Goal: Communication & Community: Participate in discussion

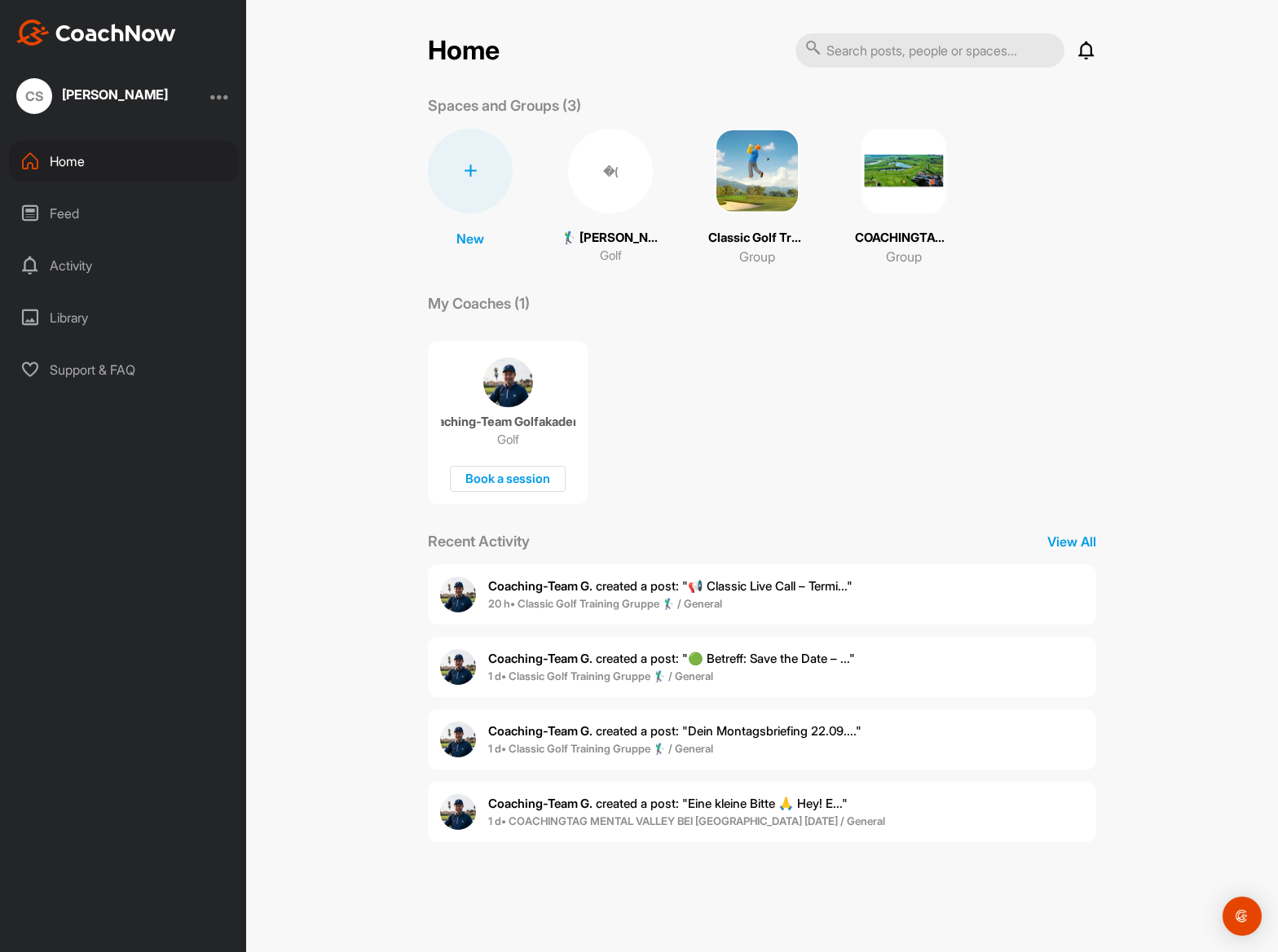
click at [751, 209] on img at bounding box center [757, 171] width 85 height 85
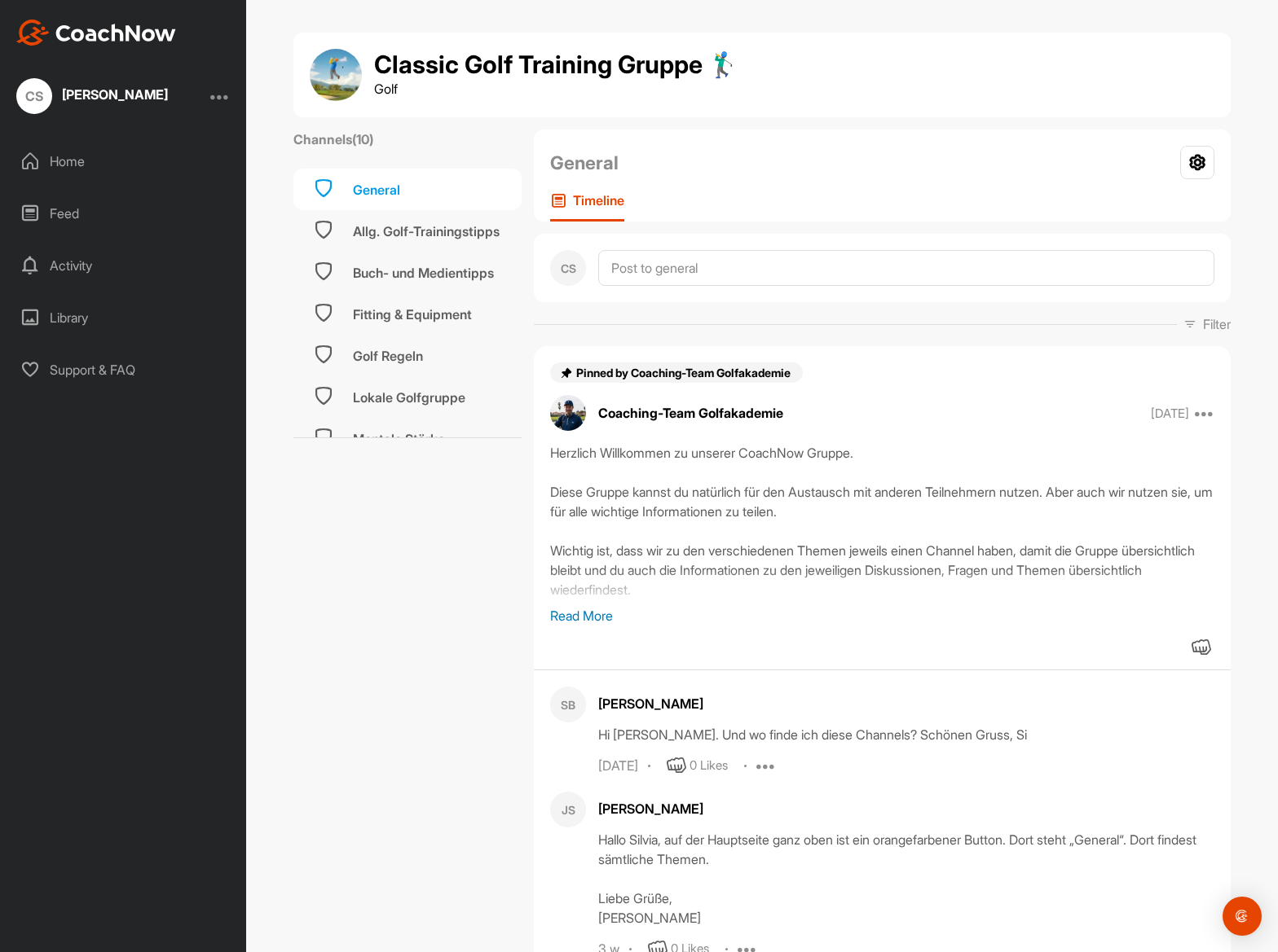
click at [94, 268] on div "Activity" at bounding box center [124, 265] width 230 height 41
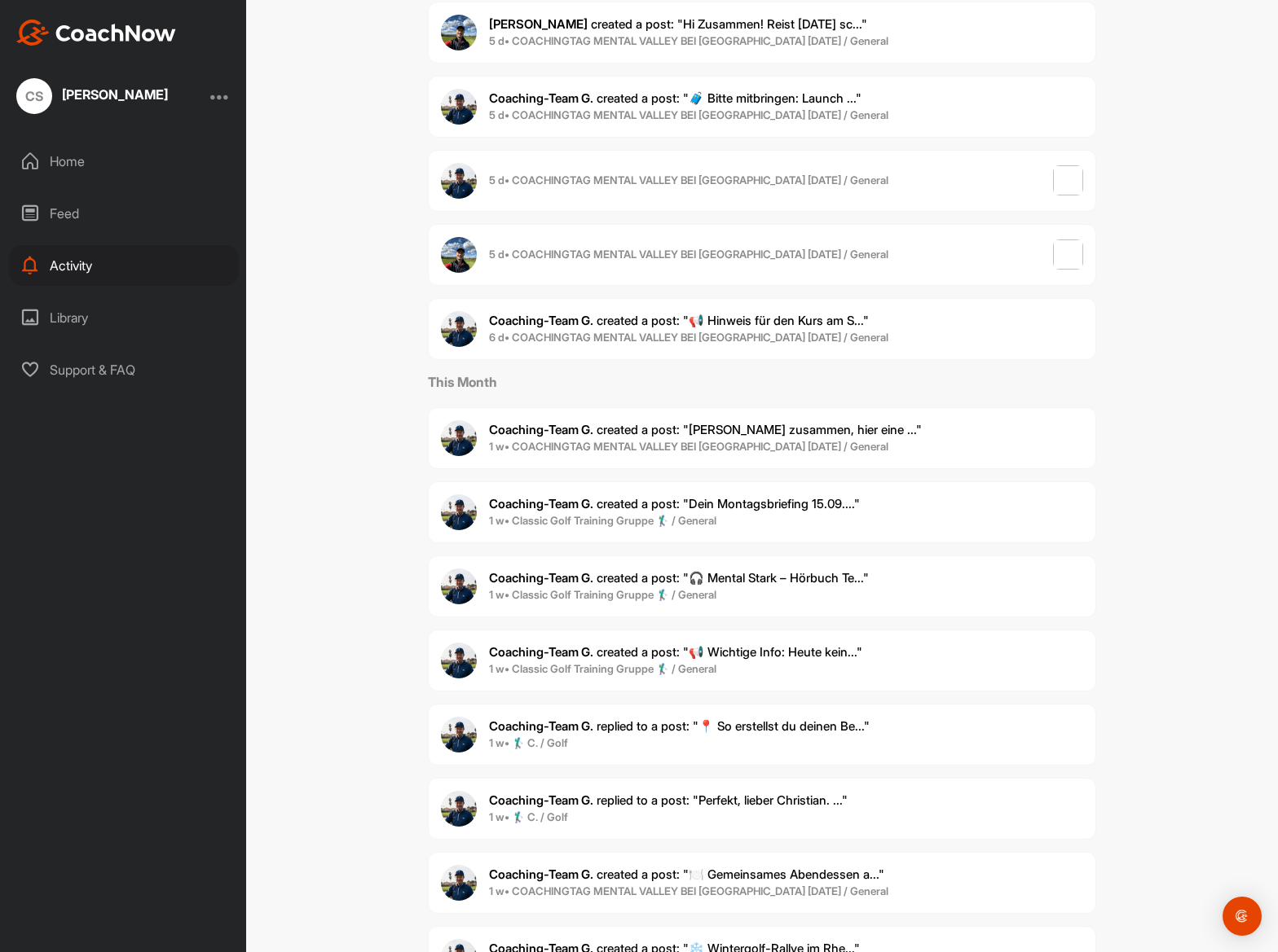
scroll to position [782, 0]
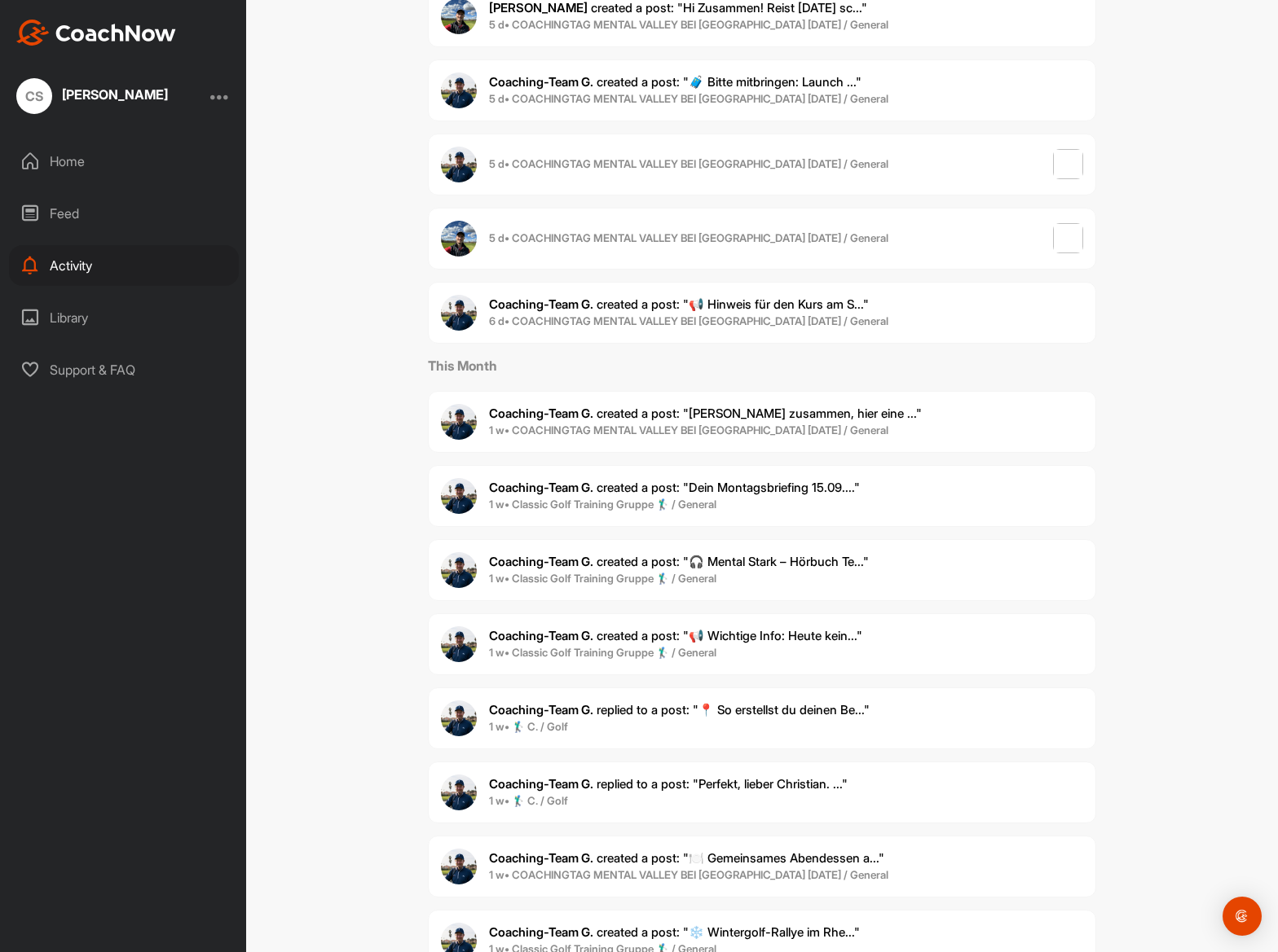
click at [682, 781] on span "Coaching-Team G. replied to a post : "Perfekt, lieber Christian. ..."" at bounding box center [668, 784] width 359 height 15
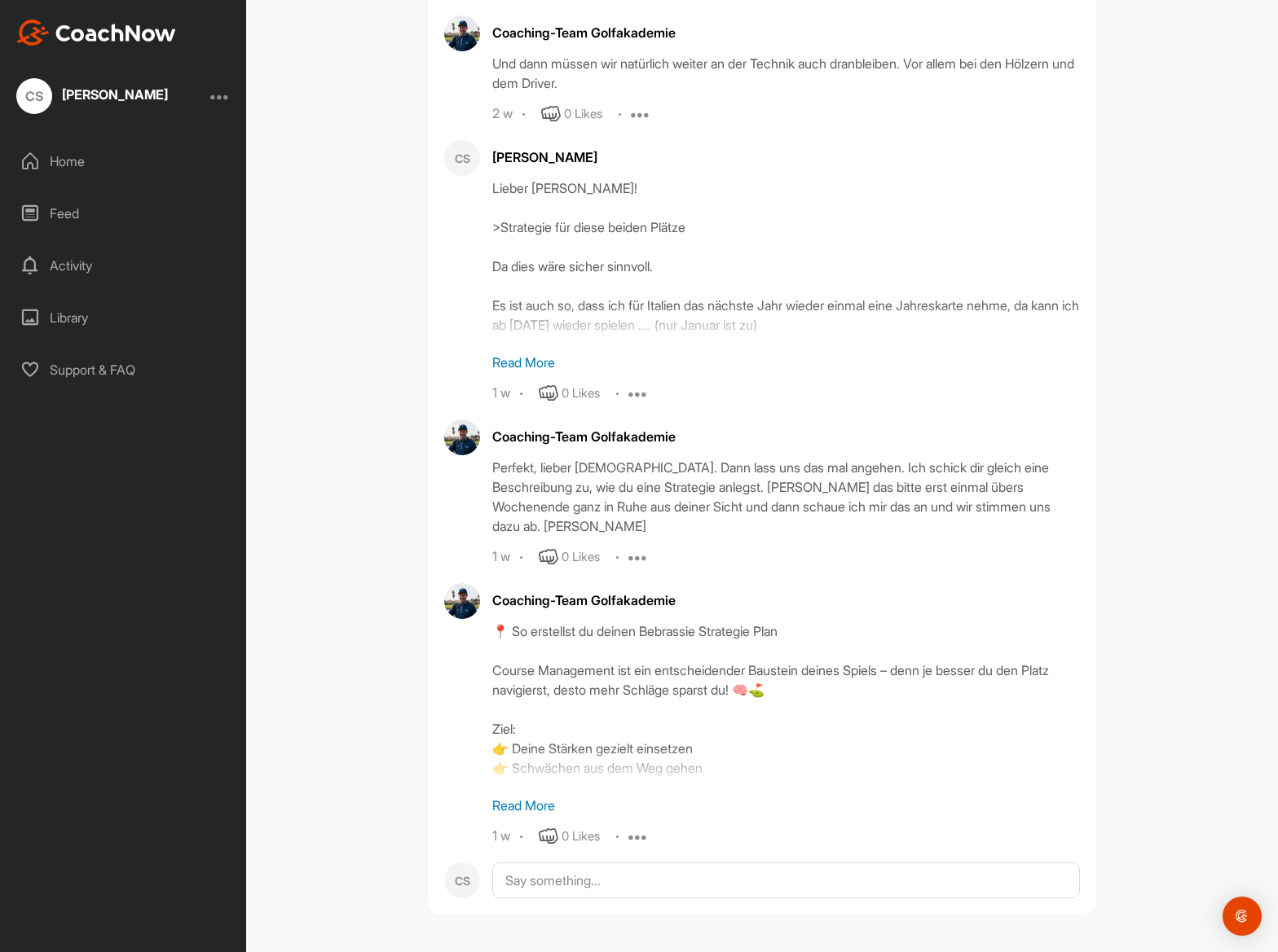
scroll to position [39216, 0]
click at [535, 805] on p "Read More" at bounding box center [785, 805] width 588 height 19
click at [535, 785] on div "📍 So erstellst du deinen Bebrassie Strategie Plan Course Management ist ein ent…" at bounding box center [785, 703] width 588 height 163
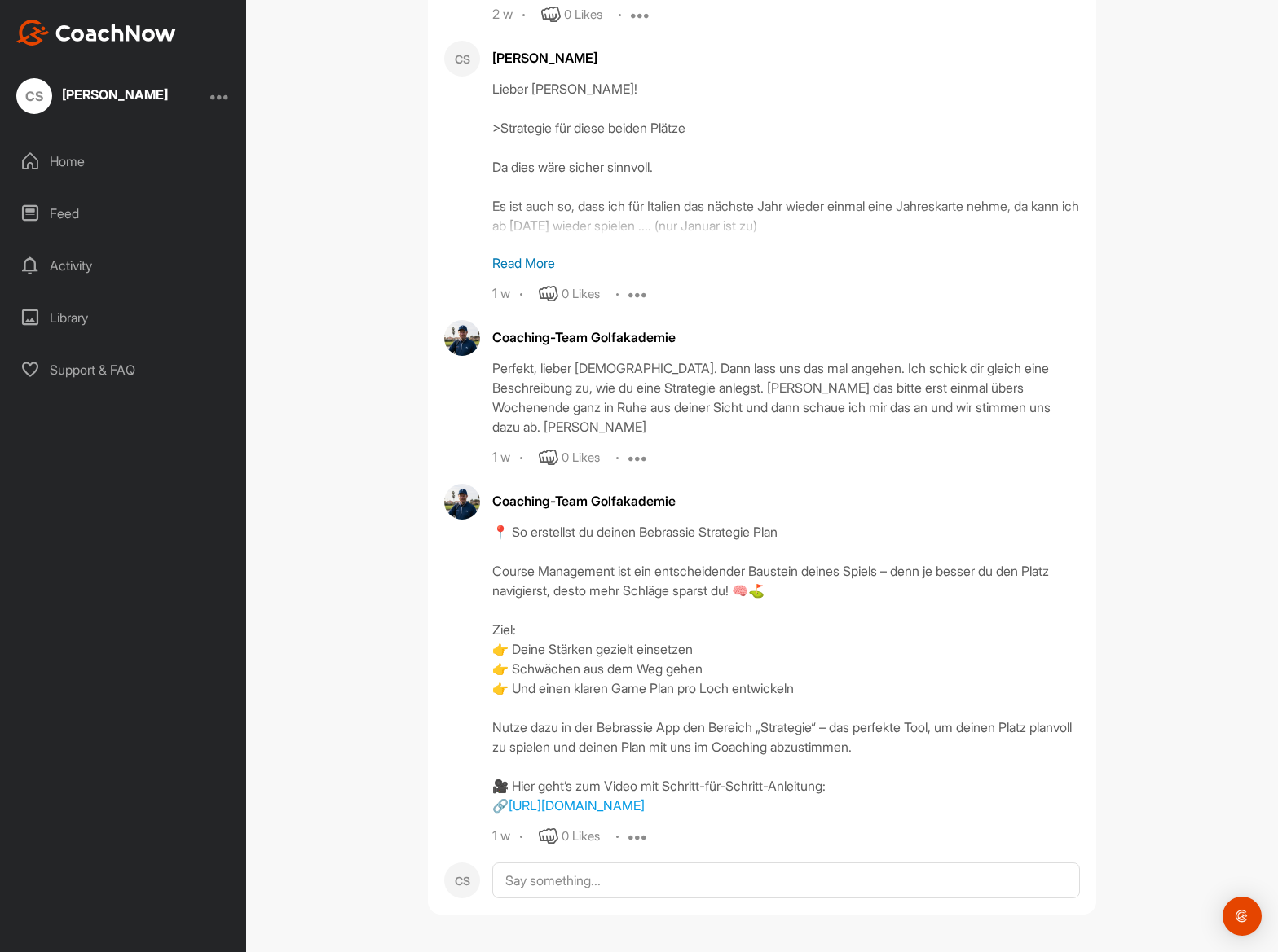
scroll to position [39335, 0]
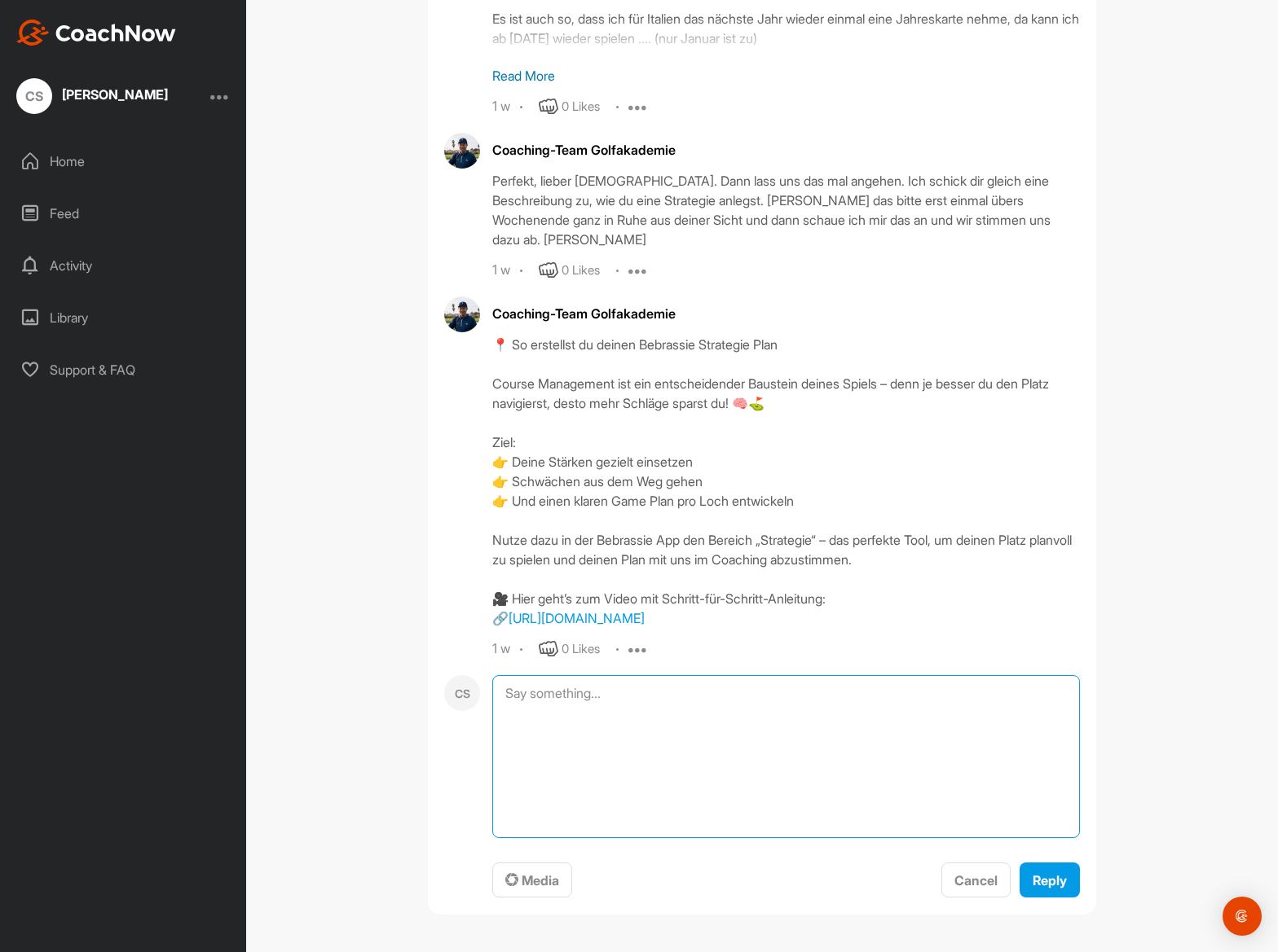
click at [513, 838] on textarea at bounding box center [785, 757] width 588 height 163
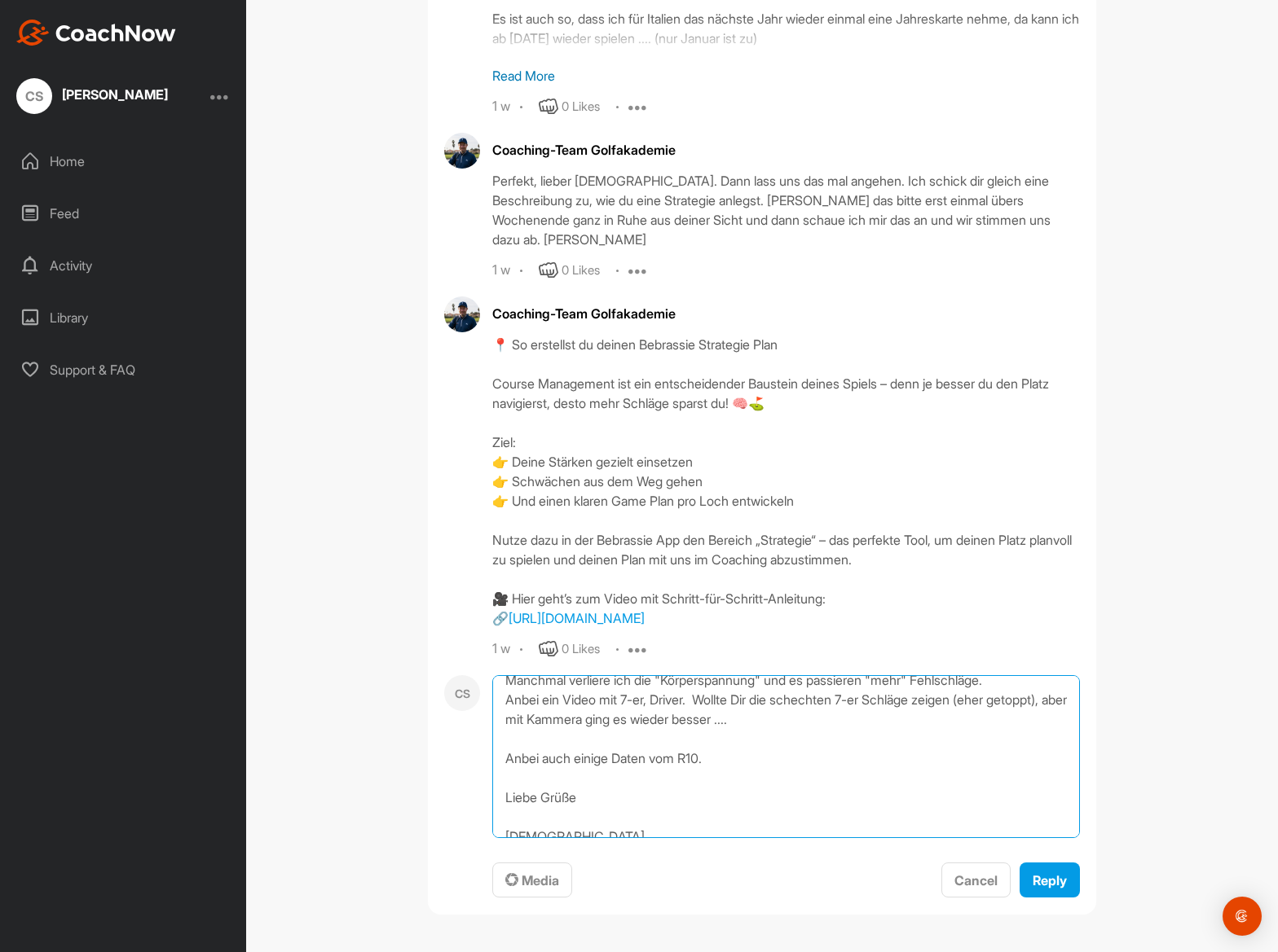
scroll to position [68, 0]
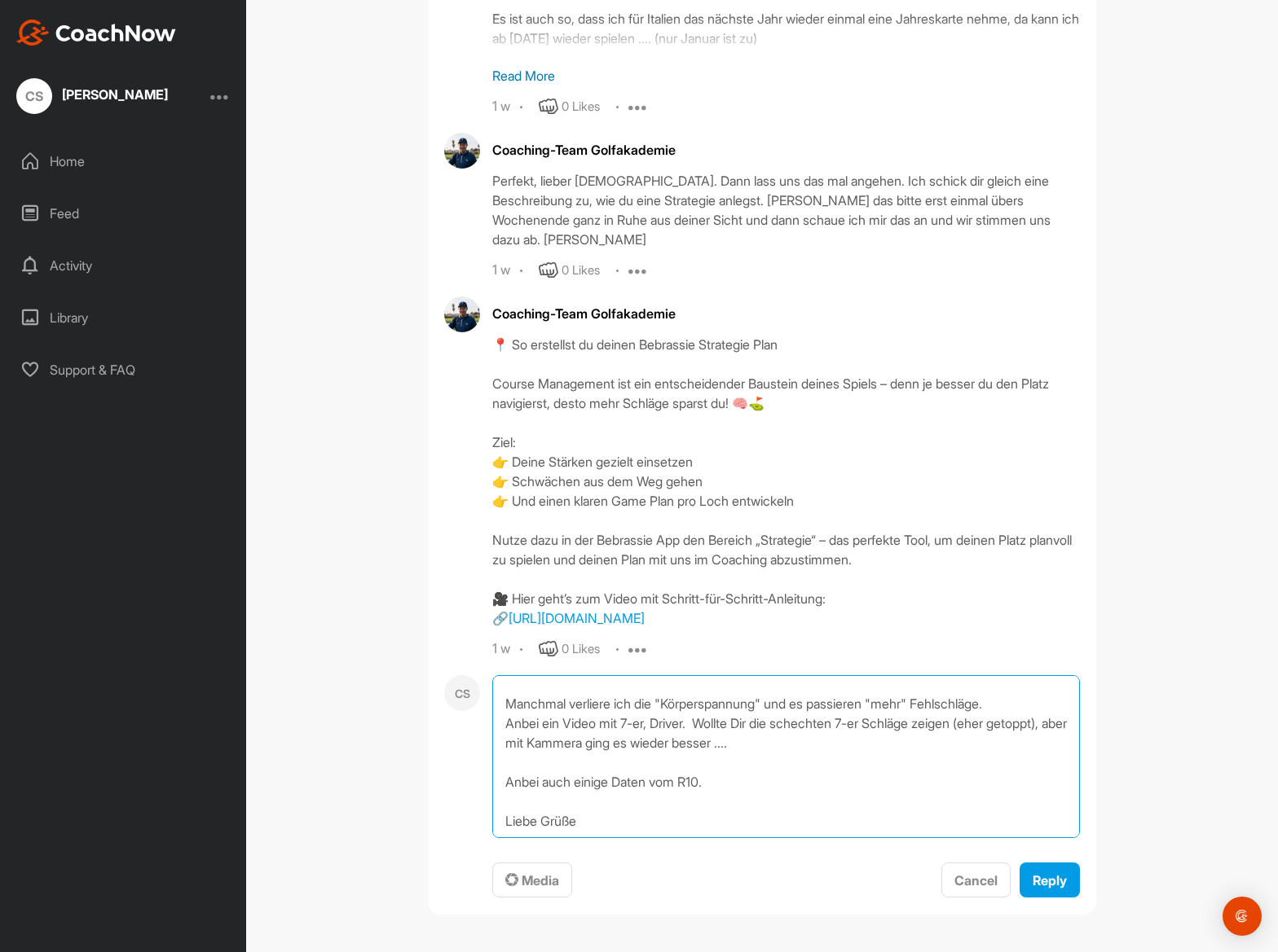
click at [783, 816] on textarea "[DATE] [PERSON_NAME]! Danke für die Orga des Coaching-Wochenende! Manchmal verl…" at bounding box center [785, 757] width 588 height 163
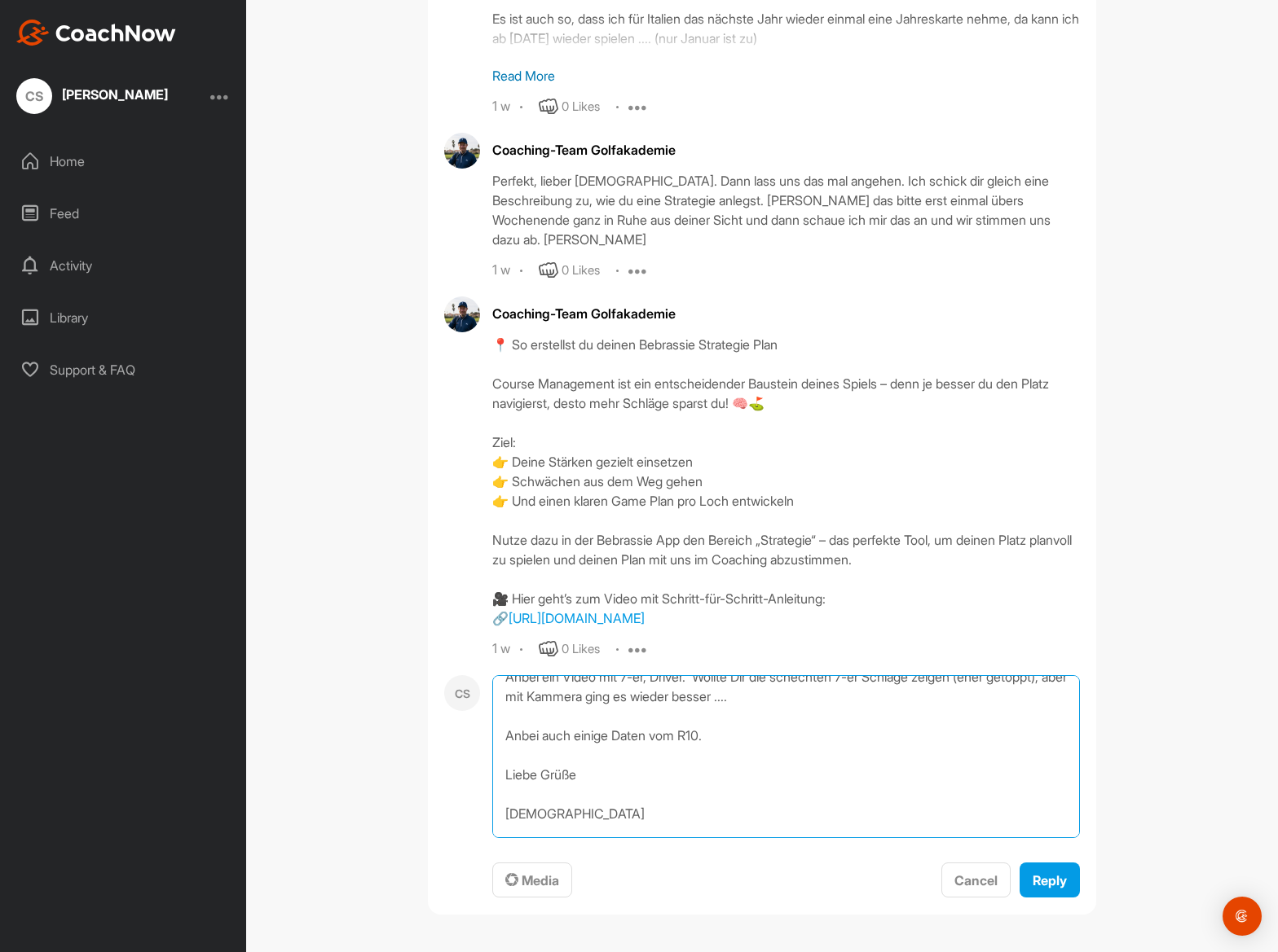
scroll to position [107, 0]
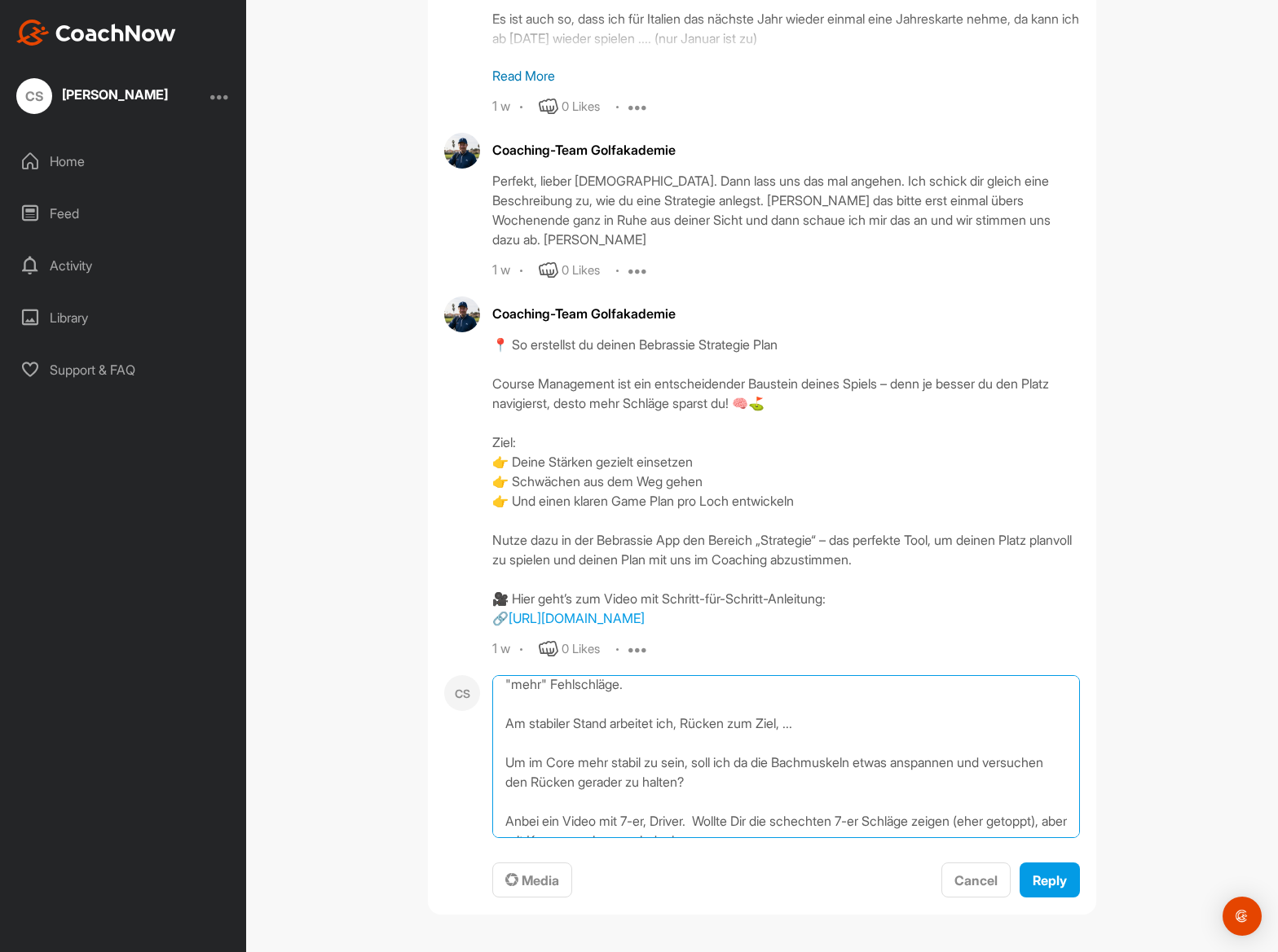
click at [796, 784] on textarea "[DATE] [PERSON_NAME]! Danke für die Orga des Coaching-Wochenende! Manchmal verl…" at bounding box center [785, 757] width 588 height 163
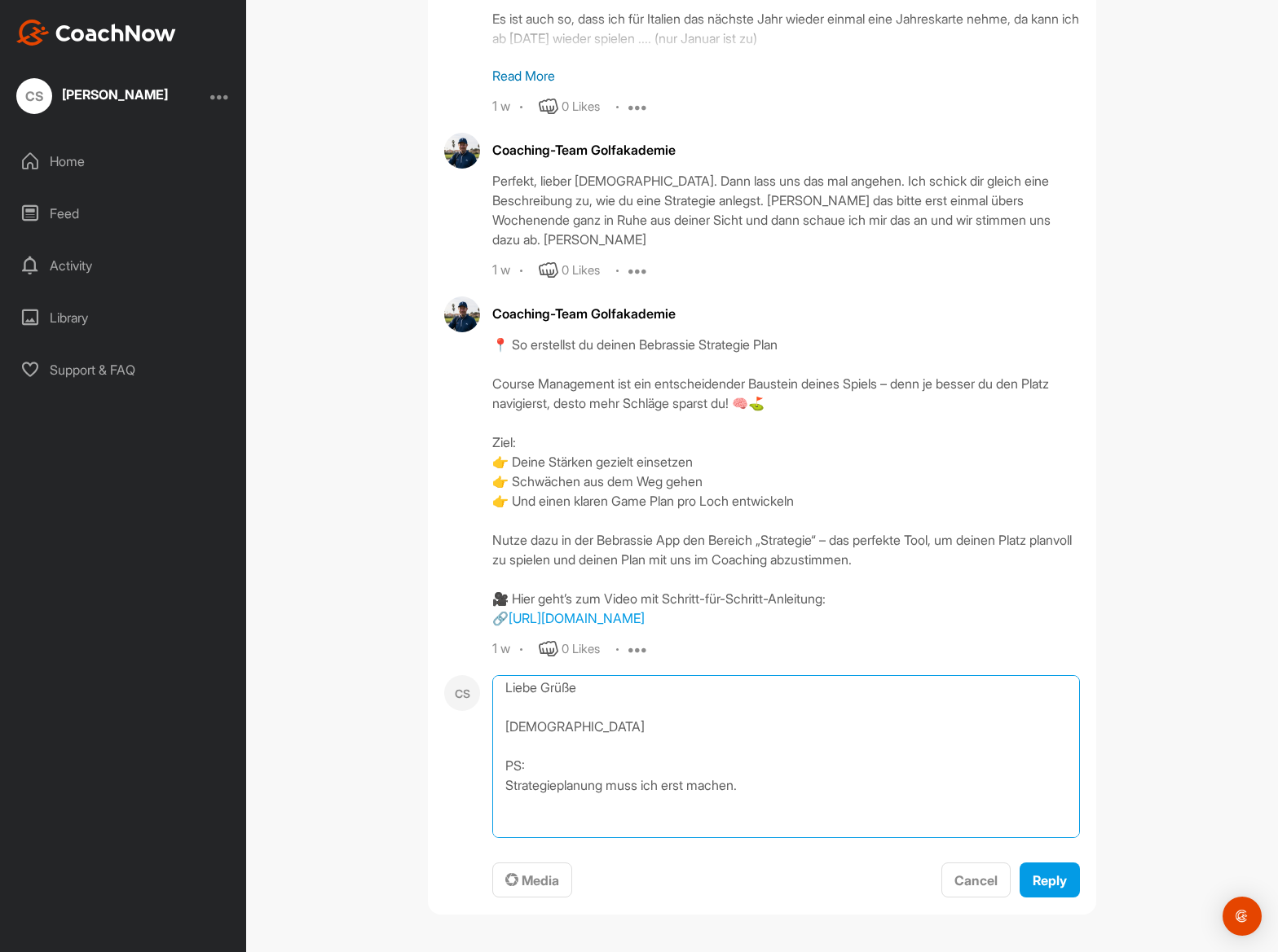
scroll to position [411, 0]
type textarea "[DATE] [PERSON_NAME]! Danke für die Orga des Coaching-Wochenende! Manchmal verl…"
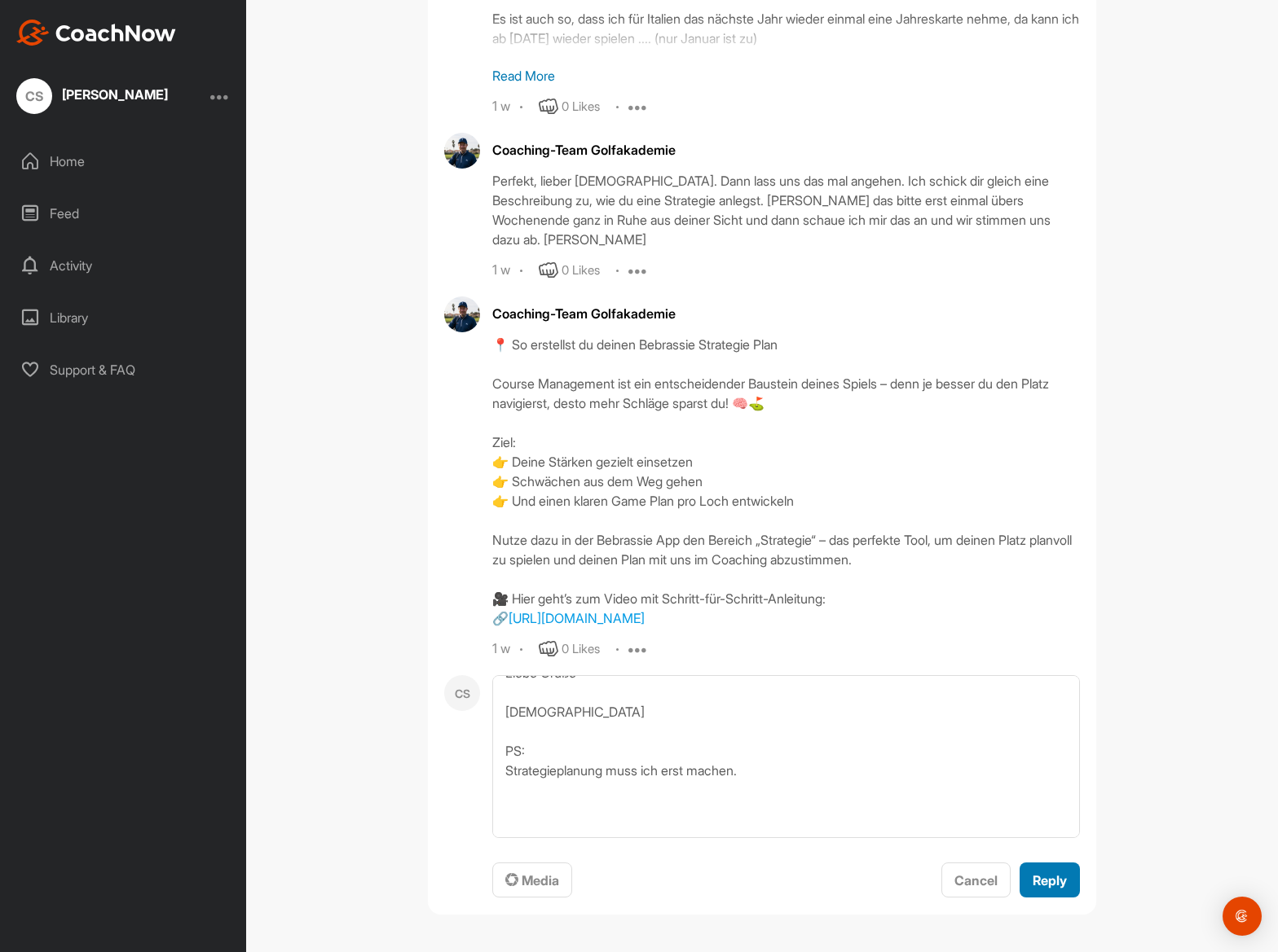
click at [1041, 889] on div "Reply" at bounding box center [1050, 880] width 34 height 19
click at [1041, 838] on textarea "[DATE] [PERSON_NAME]! Danke für die Orga des Coaching-Wochenende! Manchmal verl…" at bounding box center [785, 757] width 588 height 163
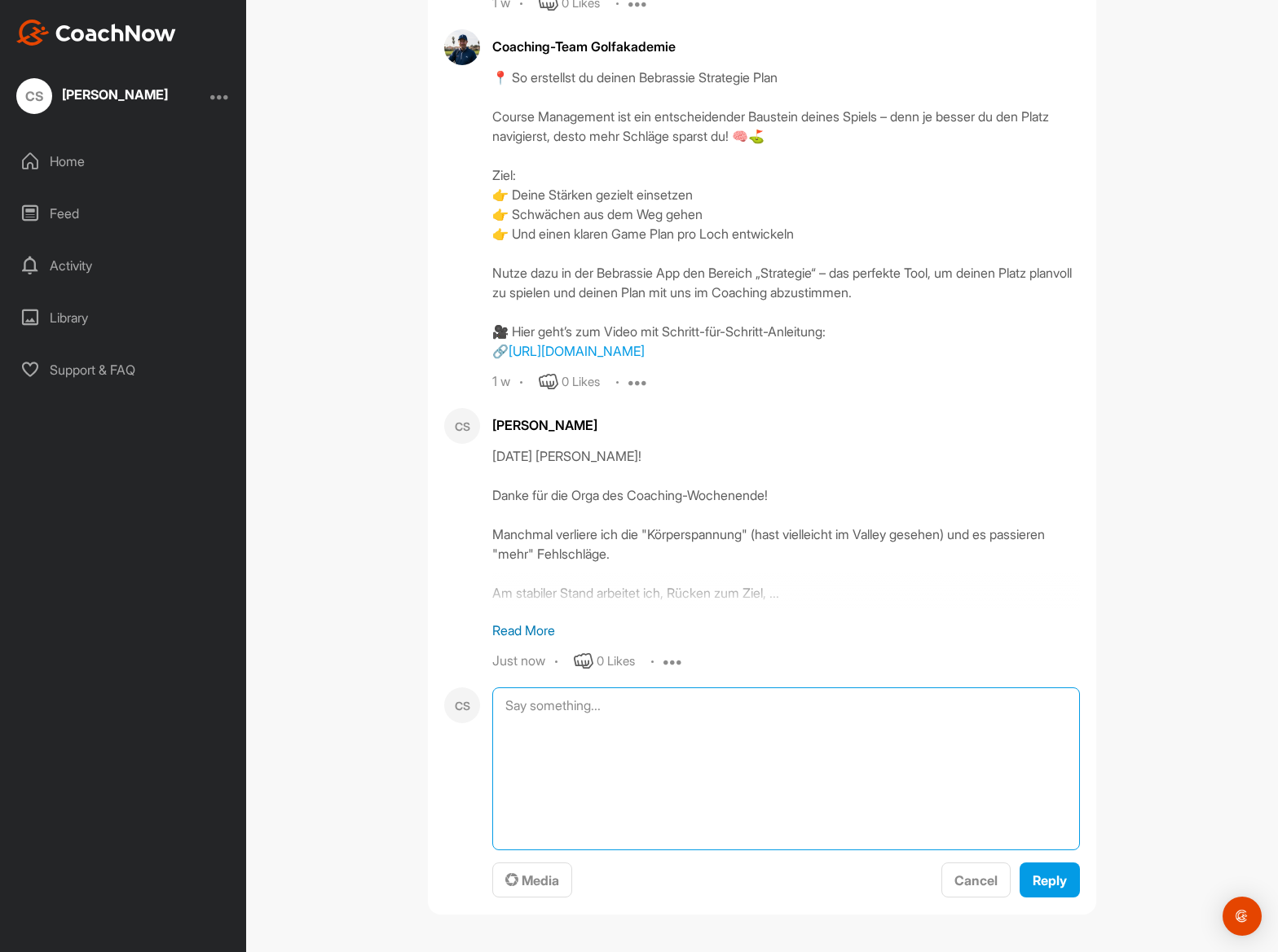
scroll to position [39790, 0]
click at [101, 262] on div "Activity" at bounding box center [124, 265] width 230 height 41
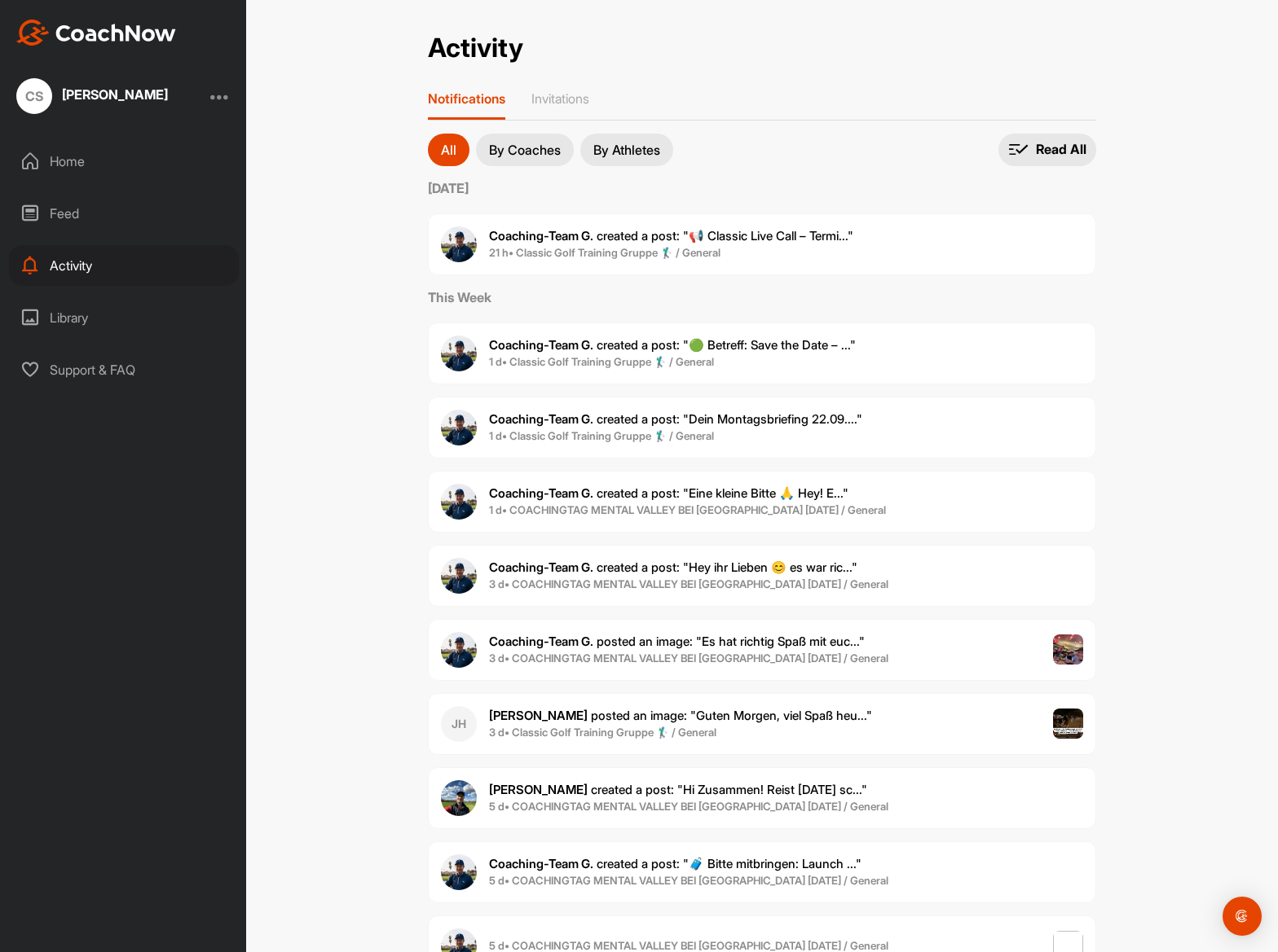
click at [555, 147] on p "By Coaches" at bounding box center [525, 149] width 72 height 13
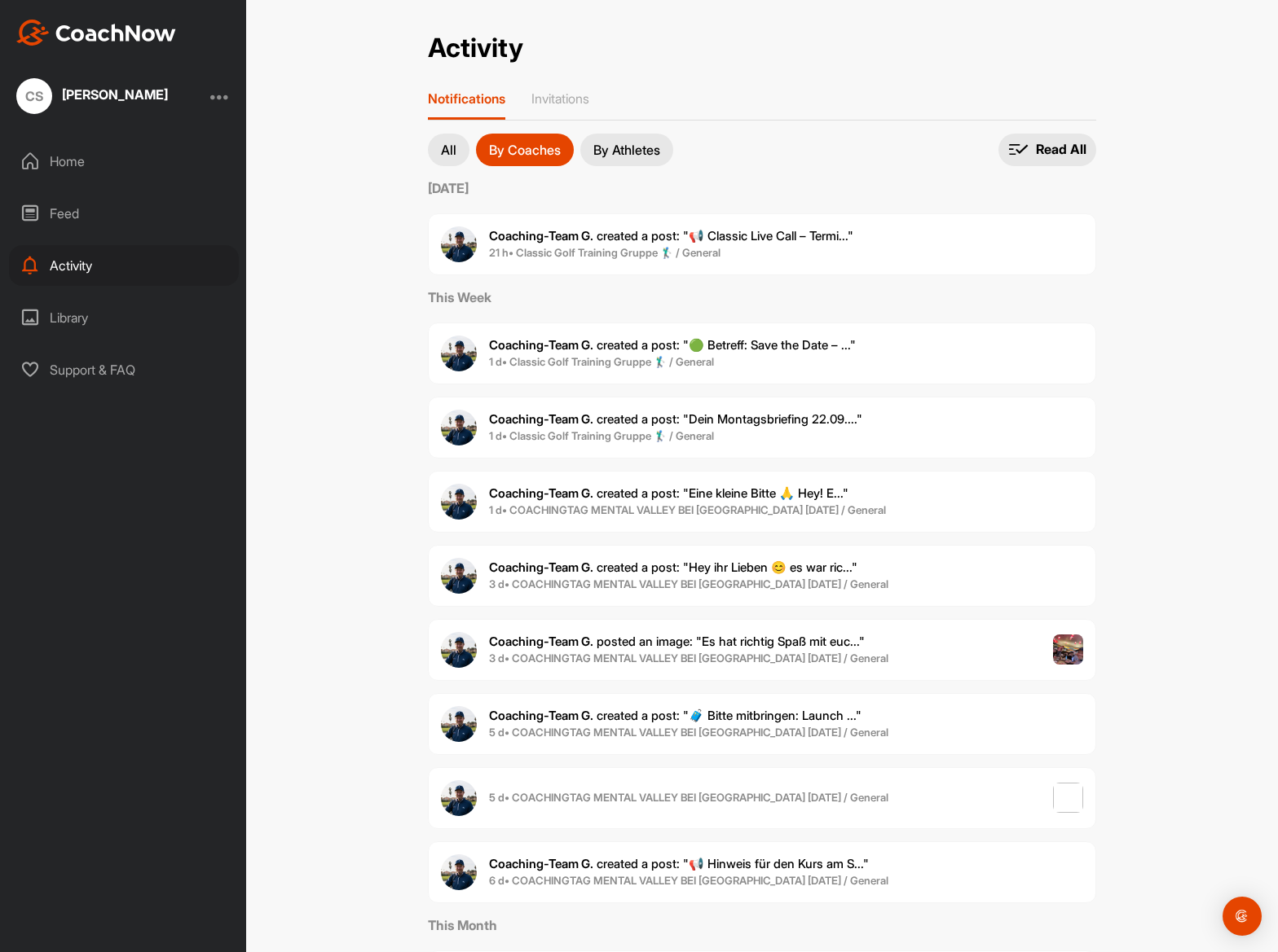
click at [604, 146] on p "By Athletes" at bounding box center [627, 149] width 67 height 13
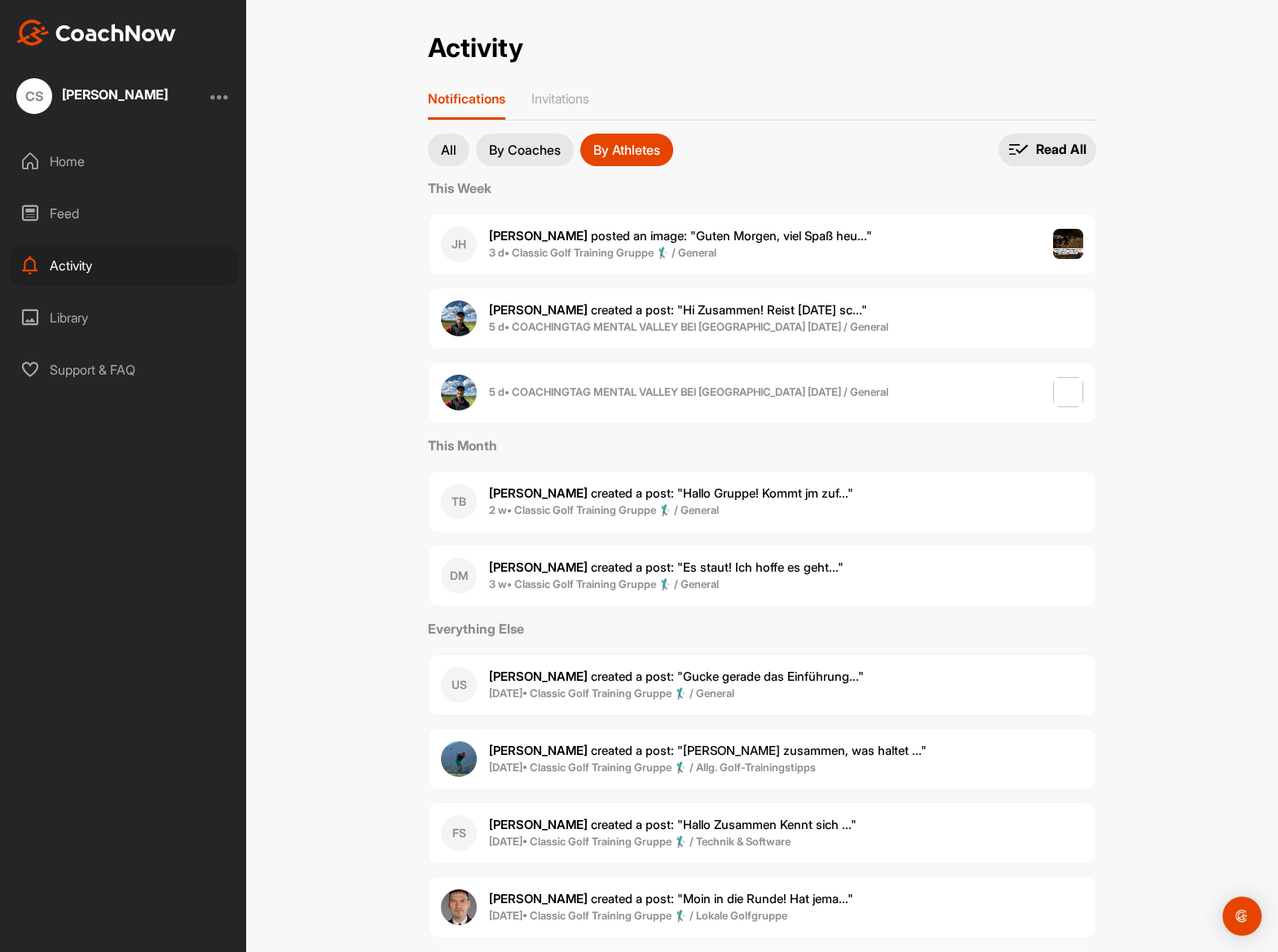
click at [529, 138] on button "By Coaches" at bounding box center [524, 150] width 98 height 32
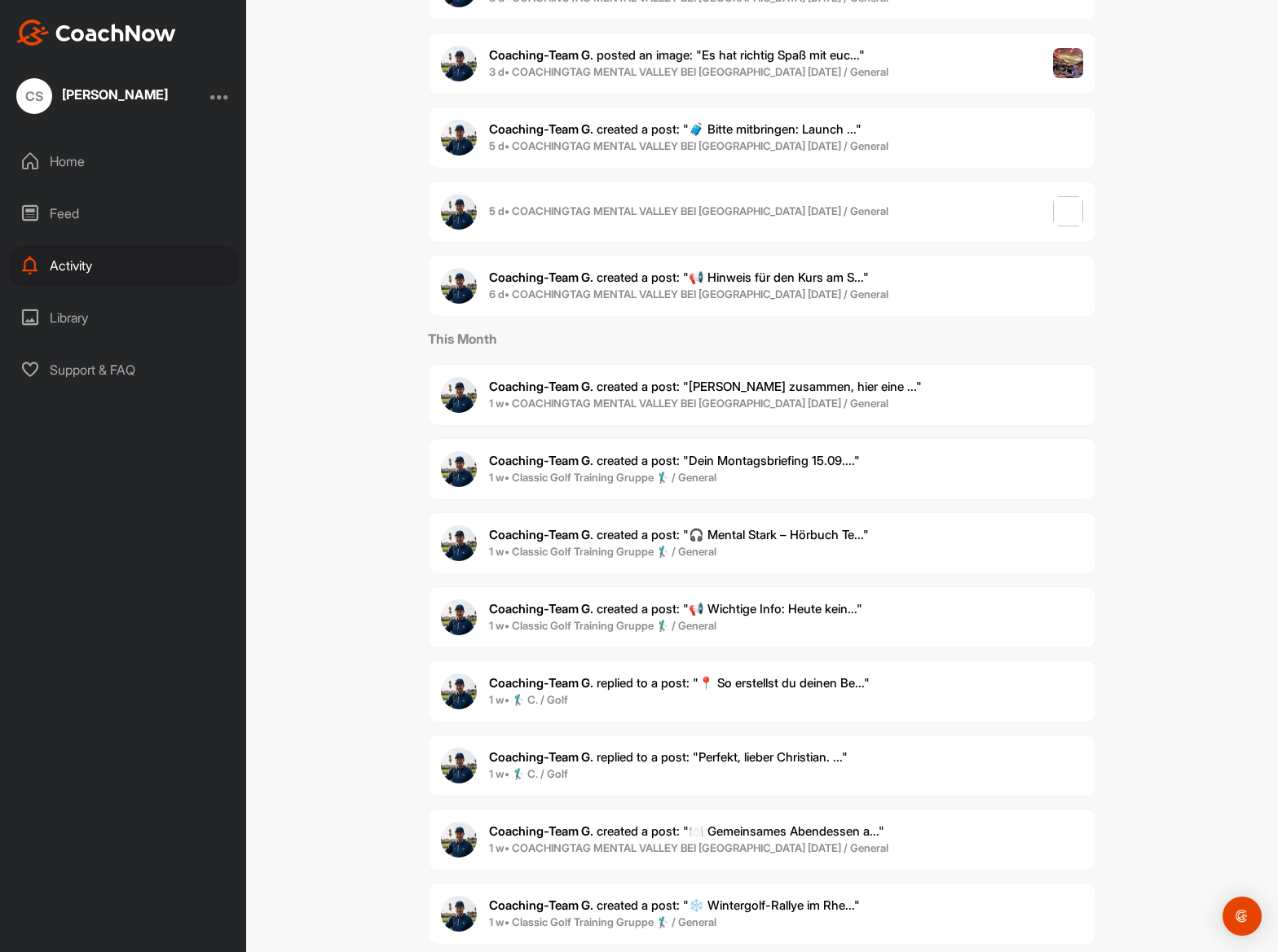
scroll to position [782, 0]
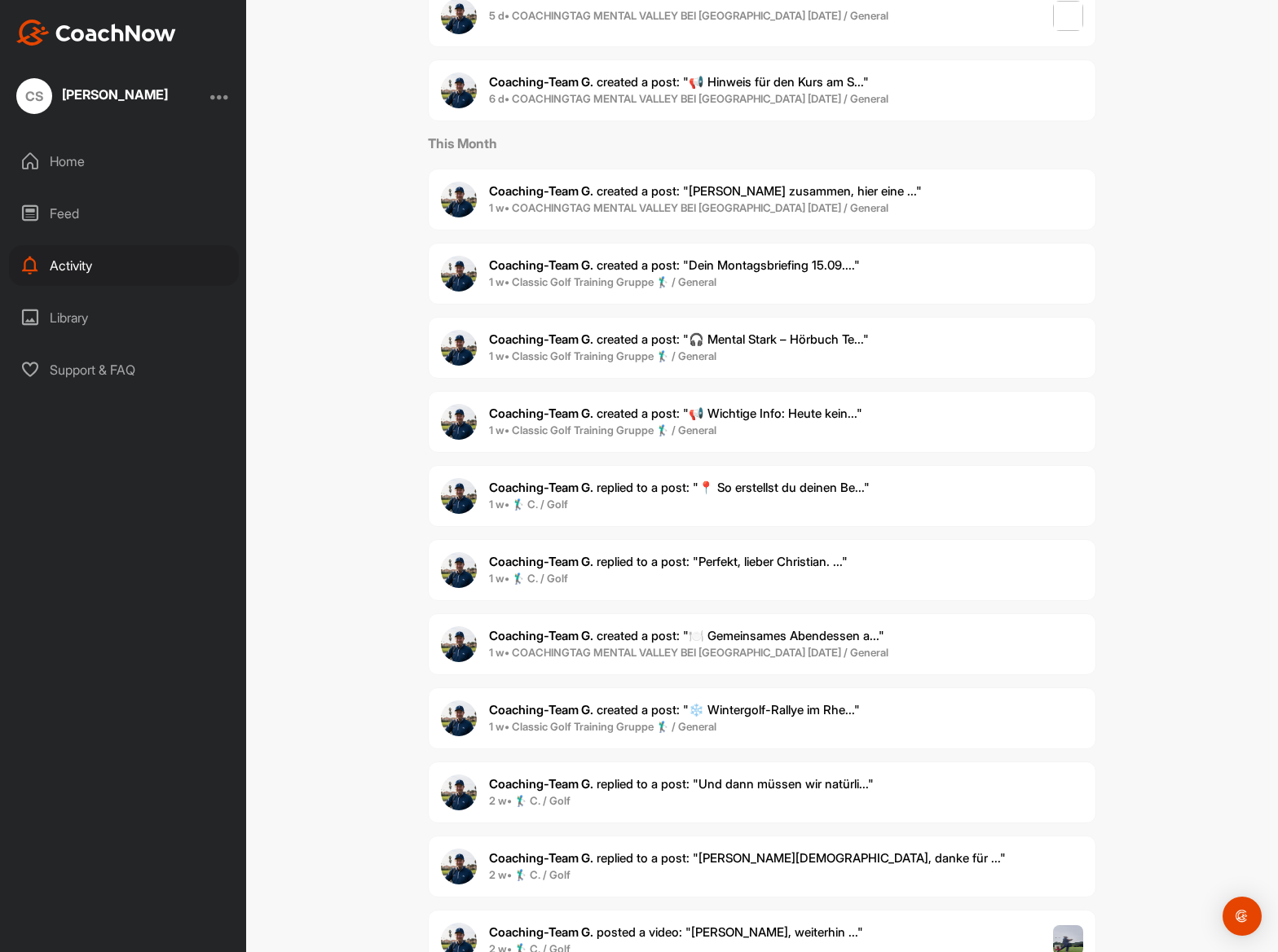
click at [801, 863] on span "Coaching-Team G. replied to a post : "[PERSON_NAME], danke für ..."" at bounding box center [747, 858] width 516 height 15
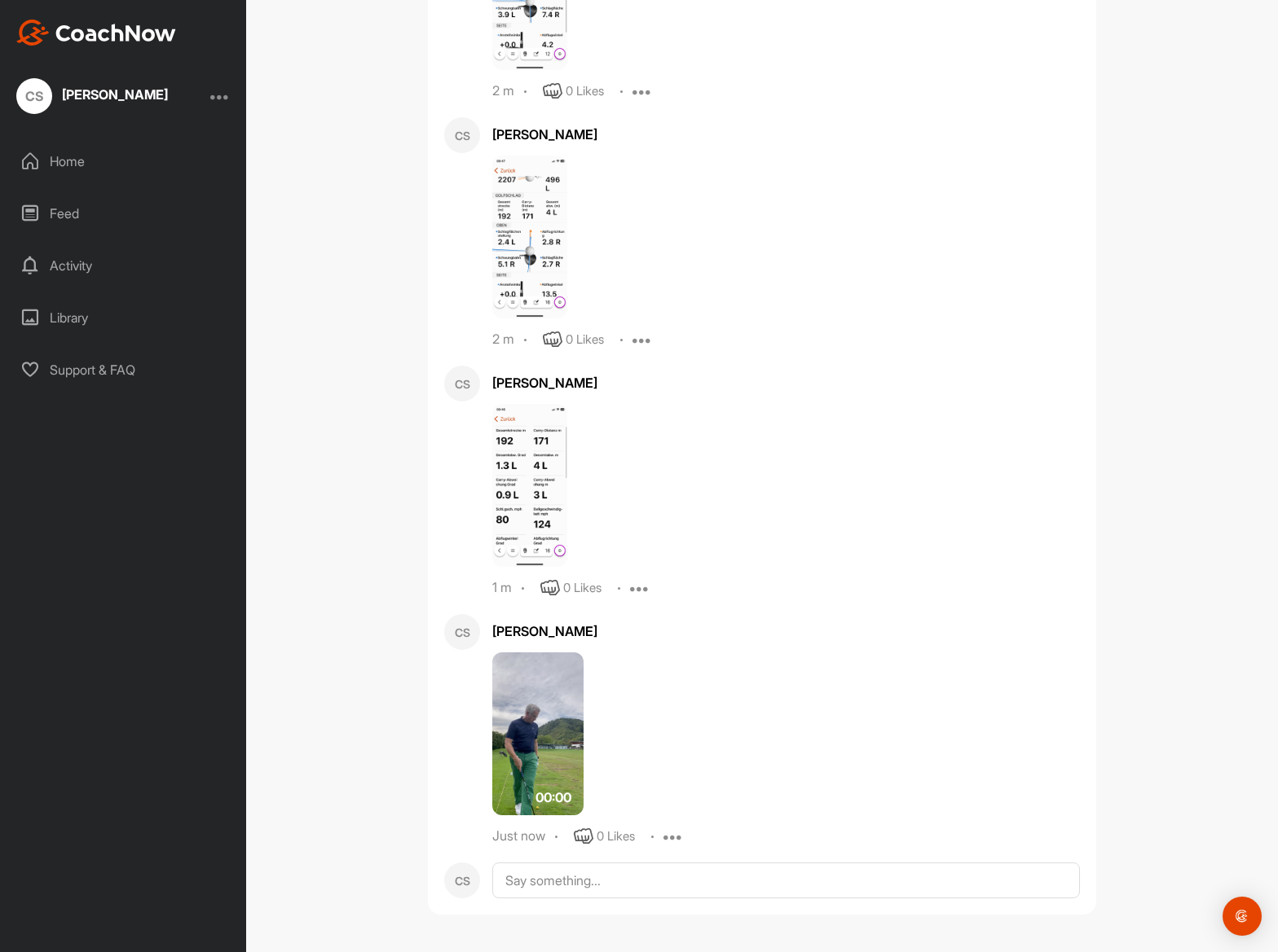
scroll to position [40215, 0]
